Goal: Transaction & Acquisition: Purchase product/service

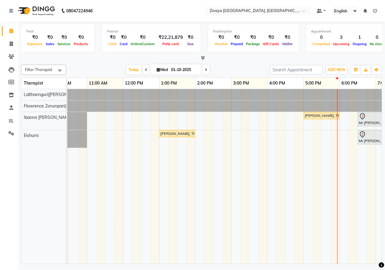
scroll to position [0, 79]
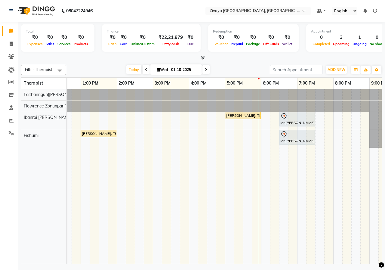
click at [207, 71] on span at bounding box center [206, 69] width 7 height 9
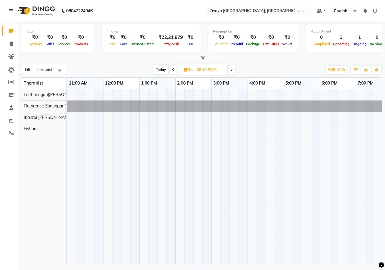
scroll to position [0, 98]
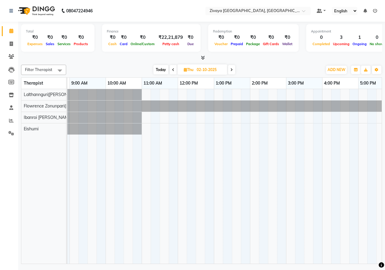
click at [174, 71] on icon at bounding box center [173, 70] width 2 height 4
type input "01-10-2025"
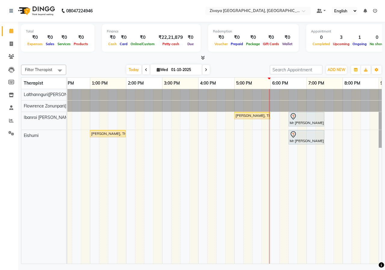
click at [252, 61] on div at bounding box center [201, 58] width 361 height 6
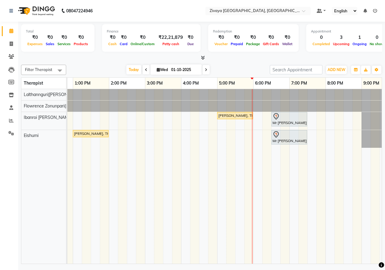
scroll to position [0, 160]
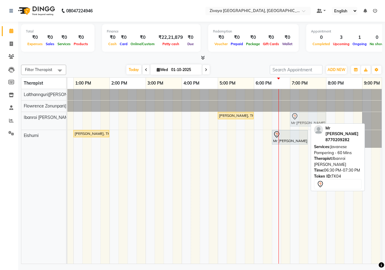
drag, startPoint x: 292, startPoint y: 121, endPoint x: 308, endPoint y: 117, distance: 16.0
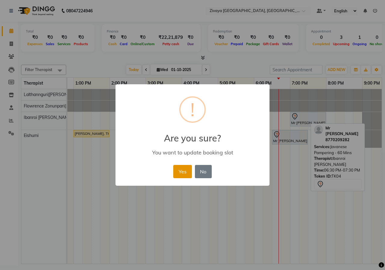
click at [182, 176] on button "Yes" at bounding box center [182, 171] width 18 height 13
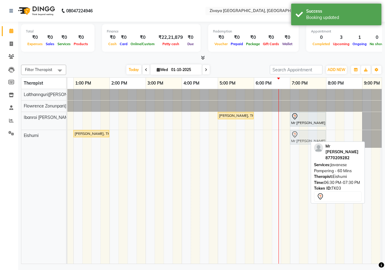
drag, startPoint x: 298, startPoint y: 135, endPoint x: 314, endPoint y: 137, distance: 15.5
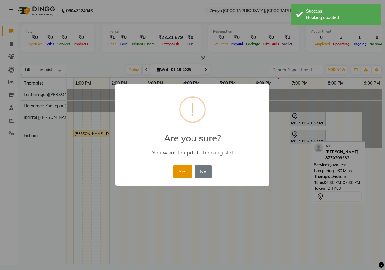
click at [188, 171] on button "Yes" at bounding box center [182, 171] width 18 height 13
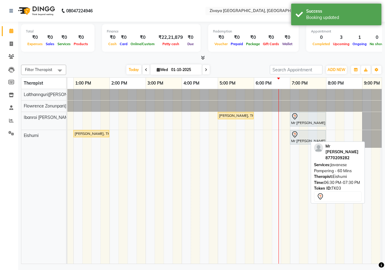
click at [236, 60] on div at bounding box center [201, 58] width 361 height 6
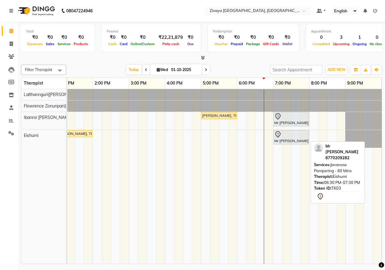
scroll to position [0, 215]
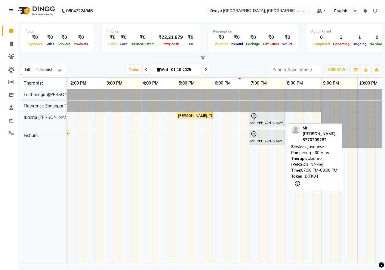
click at [269, 121] on div "Mr [PERSON_NAME], TK04, 07:00 PM-08:00 PM, Javanese Pampering - 60 Mins" at bounding box center [267, 119] width 35 height 13
click at [269, 118] on div at bounding box center [266, 116] width 33 height 7
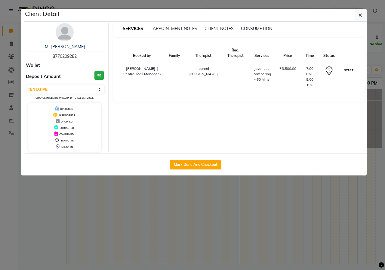
click at [346, 68] on button "START" at bounding box center [349, 70] width 12 height 8
select select "1"
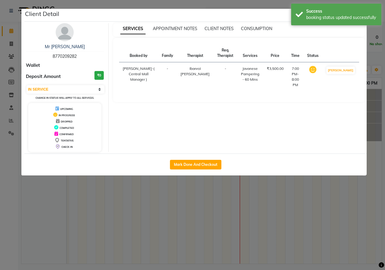
click at [252, 5] on ngb-modal-window "Client Detail Mr [PERSON_NAME] 8770209282 Wallet Deposit Amount ₹0 Select IN SE…" at bounding box center [192, 135] width 385 height 270
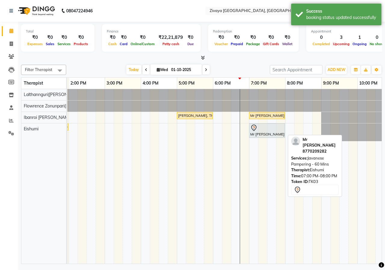
click at [267, 135] on div "Mr [PERSON_NAME], TK03, 07:00 PM-08:00 PM, Javanese Pampering - 60 Mins" at bounding box center [267, 130] width 35 height 13
select select "7"
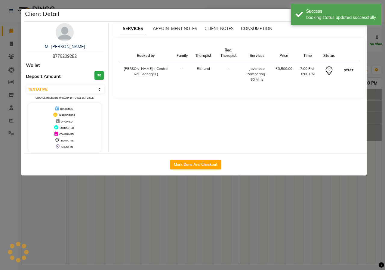
click at [346, 71] on button "START" at bounding box center [349, 70] width 12 height 8
click at [258, 4] on ngb-modal-window "Client Detail Mr [PERSON_NAME] 8770209282 Wallet Deposit Amount ₹0 Select IN SE…" at bounding box center [192, 135] width 385 height 270
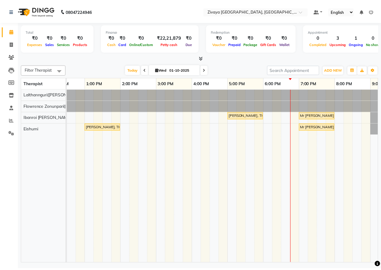
scroll to position [0, 157]
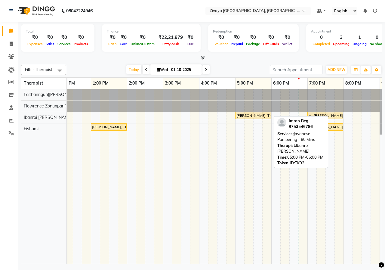
click at [241, 116] on div "[PERSON_NAME], TK02, 05:00 PM-06:00 PM, Javanese Pampering - 60 Mins" at bounding box center [253, 115] width 35 height 5
select select "1"
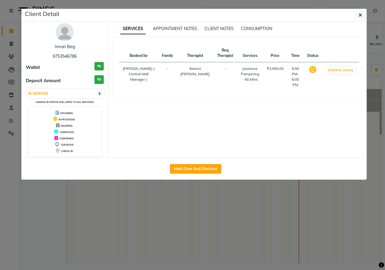
click at [211, 163] on div "Mark Done And Checkout" at bounding box center [195, 169] width 342 height 22
click at [210, 165] on button "Mark Done And Checkout" at bounding box center [195, 169] width 51 height 10
select select "service"
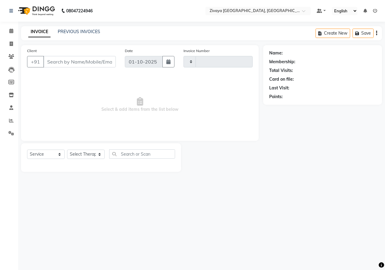
type input "1006"
select select "6509"
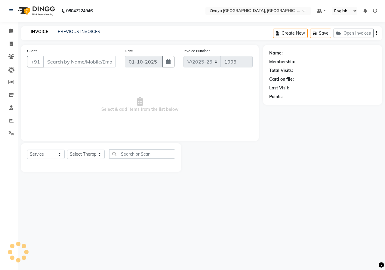
type input "9753546786"
select select "61776"
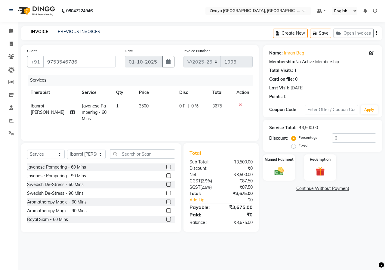
click at [298, 147] on label "Fixed" at bounding box center [302, 145] width 9 height 5
click at [293, 147] on input "Fixed" at bounding box center [295, 145] width 4 height 4
radio input "true"
click at [340, 136] on input "0" at bounding box center [354, 137] width 44 height 9
type input "1800"
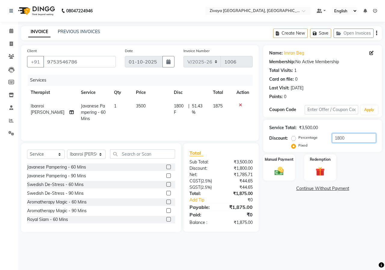
click at [348, 139] on input "1800" at bounding box center [354, 137] width 44 height 9
type input "1875"
click at [275, 169] on img at bounding box center [279, 170] width 16 height 11
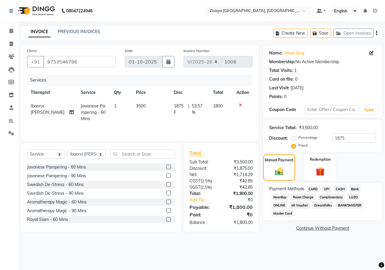
click at [313, 189] on span "CARD" at bounding box center [313, 188] width 13 height 7
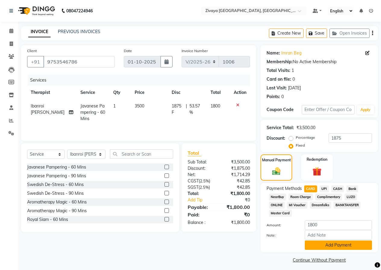
click at [327, 243] on button "Add Payment" at bounding box center [338, 244] width 67 height 9
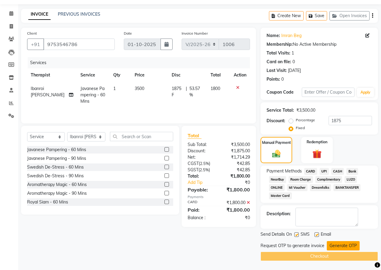
click at [340, 248] on button "Generate OTP" at bounding box center [342, 245] width 33 height 9
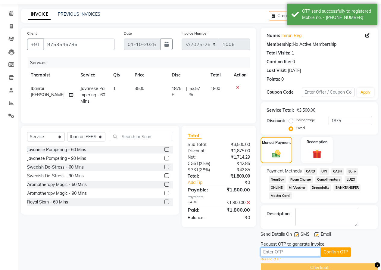
click at [312, 253] on input "text" at bounding box center [290, 251] width 60 height 9
type input "3606"
click at [330, 256] on button "Confirm OTP" at bounding box center [335, 251] width 30 height 9
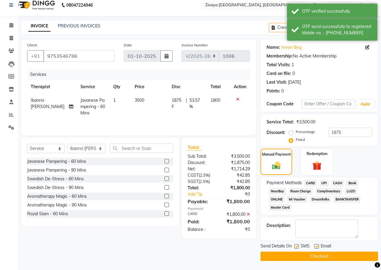
click at [328, 258] on button "Checkout" at bounding box center [318, 256] width 117 height 9
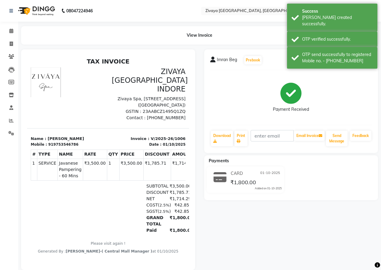
click at [38, 12] on img at bounding box center [35, 10] width 41 height 17
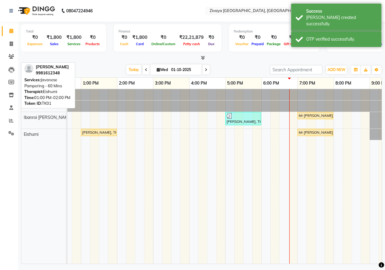
click at [96, 135] on div "[PERSON_NAME], TK01, 01:00 PM-02:00 PM, Javanese Pampering - 60 Mins" at bounding box center [99, 132] width 35 height 5
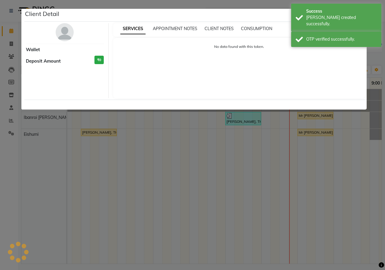
select select "1"
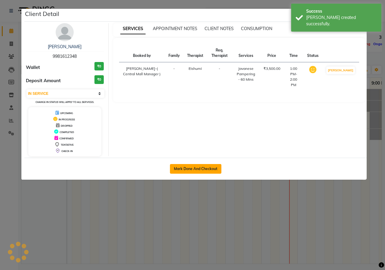
click at [183, 173] on button "Mark Done And Checkout" at bounding box center [195, 169] width 51 height 10
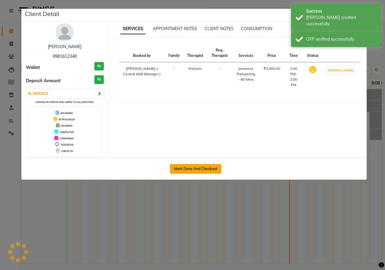
select select "service"
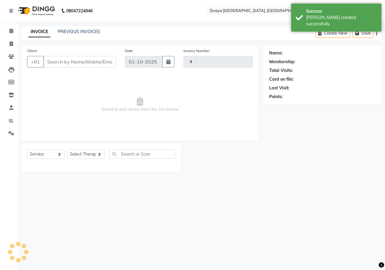
type input "1007"
select select "6509"
type input "9981612348"
select select "79832"
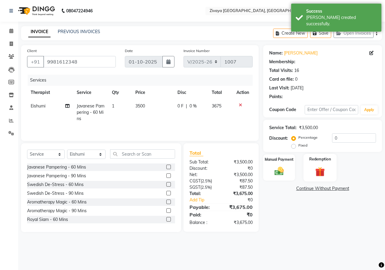
click at [324, 168] on img at bounding box center [321, 171] width 16 height 12
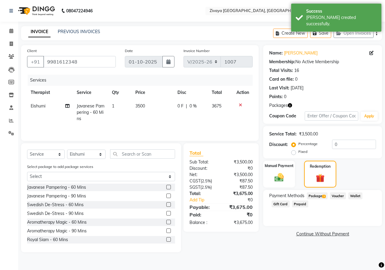
click at [317, 194] on span "Package 3" at bounding box center [317, 195] width 21 height 7
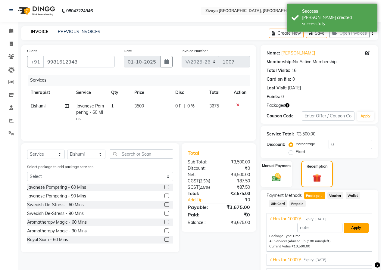
click at [352, 228] on button "Apply" at bounding box center [355, 228] width 25 height 10
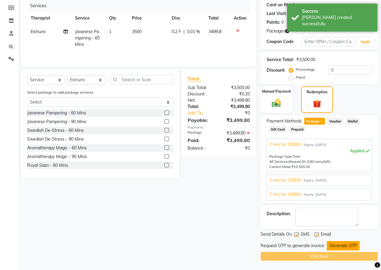
click at [341, 245] on button "Generate OTP" at bounding box center [342, 245] width 33 height 9
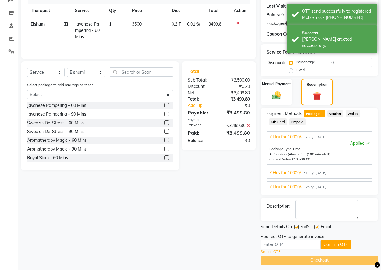
scroll to position [86, 0]
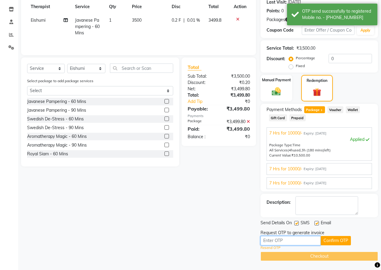
click at [294, 241] on input "text" at bounding box center [290, 240] width 60 height 9
type input "3606"
click at [329, 243] on button "Confirm OTP" at bounding box center [335, 240] width 30 height 9
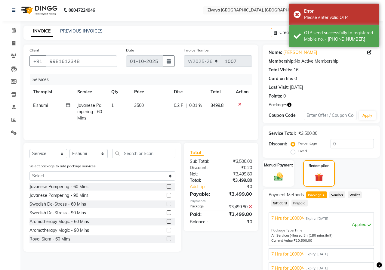
scroll to position [0, 0]
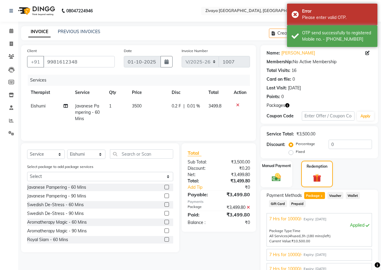
click at [33, 12] on img at bounding box center [35, 10] width 41 height 17
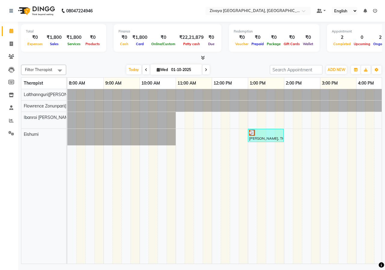
click at [219, 66] on div "[DATE] [DATE]" at bounding box center [168, 69] width 198 height 9
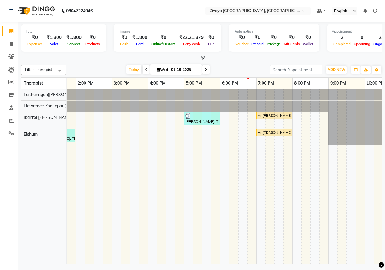
scroll to position [0, 146]
